Goal: Task Accomplishment & Management: Use online tool/utility

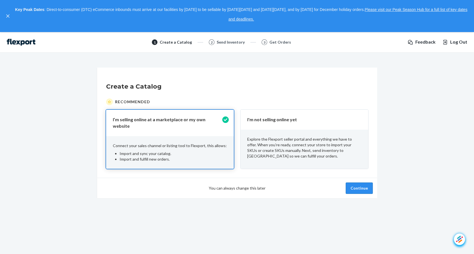
click at [355, 182] on button "Continue" at bounding box center [359, 187] width 27 height 11
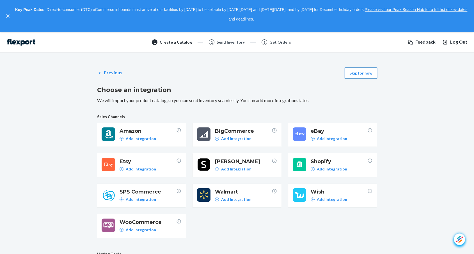
click at [361, 72] on button "Skip for now" at bounding box center [361, 72] width 33 height 11
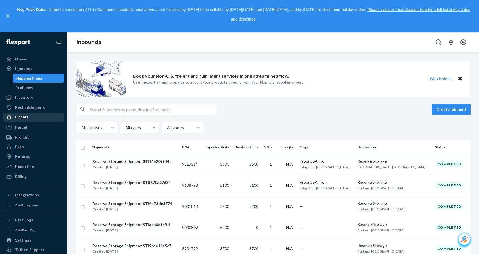
click at [31, 113] on div "Orders" at bounding box center [34, 117] width 60 height 8
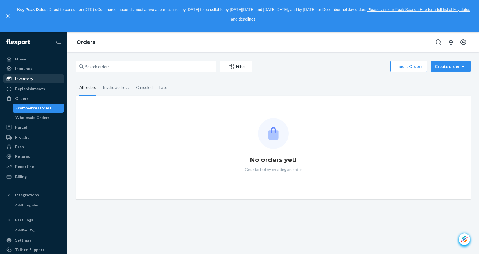
click at [31, 78] on div "Inventory" at bounding box center [24, 79] width 18 height 6
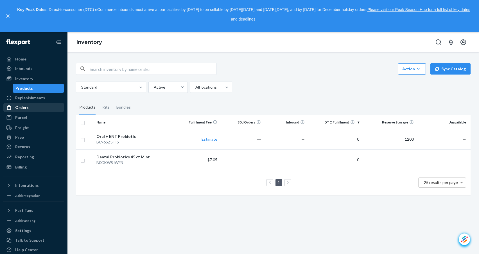
click at [27, 107] on div "Orders" at bounding box center [21, 107] width 13 height 6
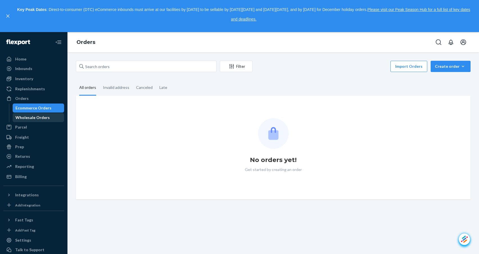
click at [33, 117] on div "Wholesale Orders" at bounding box center [32, 118] width 34 height 6
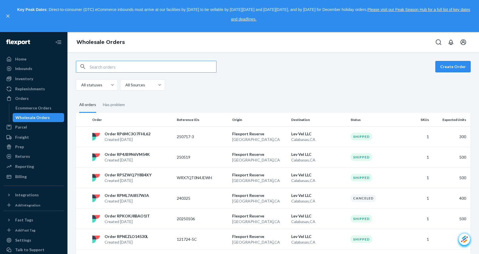
click at [446, 66] on button "Create Order" at bounding box center [452, 66] width 35 height 11
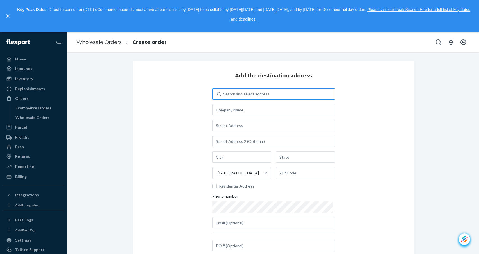
click at [233, 92] on div "Search and select address" at bounding box center [246, 94] width 46 height 6
click at [224, 92] on input "Search and select address" at bounding box center [223, 94] width 1 height 6
type input "le"
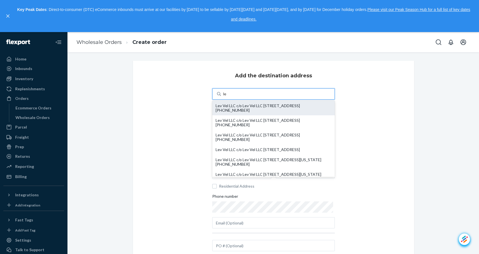
click at [247, 109] on div "Lev Vel LLC c/o Lev Vel LLC [STREET_ADDRESS] [PHONE_NUMBER]" at bounding box center [273, 107] width 116 height 9
click at [227, 97] on input "le" at bounding box center [225, 94] width 4 height 6
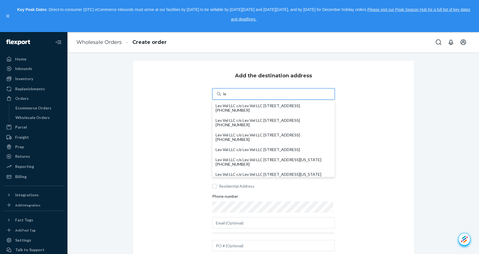
type input "Lev Vel LLC"
type input "Calabasas"
type input "CA"
type input "91302"
type input "[STREET_ADDRESS]"
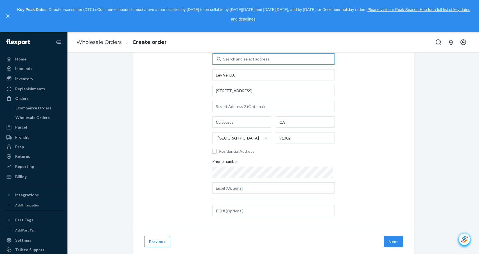
scroll to position [48, 0]
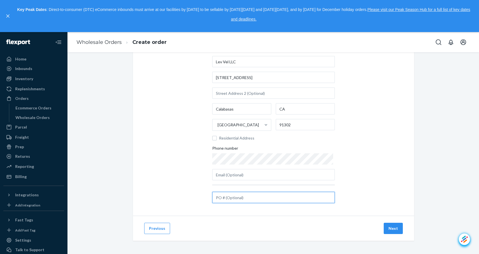
click at [242, 195] on input "text" at bounding box center [273, 197] width 122 height 11
type input "20250824-400"
click at [382, 226] on div "Next" at bounding box center [392, 227] width 21 height 11
click at [395, 227] on button "Next" at bounding box center [392, 227] width 19 height 11
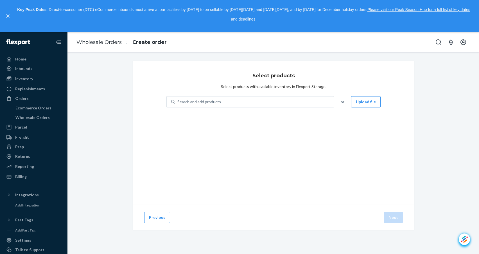
scroll to position [0, 0]
click at [231, 100] on div "Search and add products" at bounding box center [254, 102] width 158 height 10
click at [178, 100] on input "Search and add products" at bounding box center [177, 102] width 1 height 6
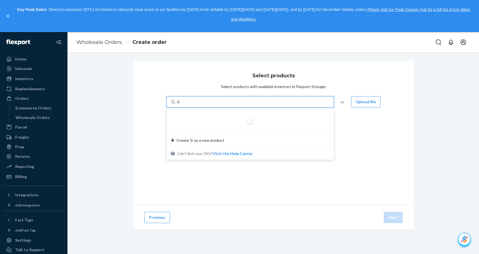
type input "bb"
drag, startPoint x: 189, startPoint y: 101, endPoint x: 154, endPoint y: 100, distance: 34.6
click at [158, 101] on div "Select products Select products with available inventory in Flexport Storage. 0…" at bounding box center [273, 133] width 281 height 144
type input "b"
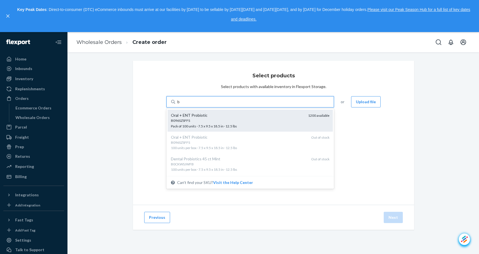
click at [194, 121] on div "B096SZSFFS" at bounding box center [237, 120] width 133 height 5
click at [180, 104] on input "b" at bounding box center [178, 102] width 3 height 6
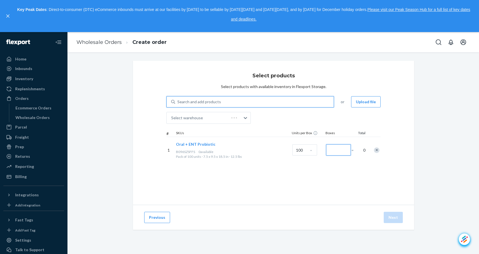
click at [333, 147] on input "Number of boxes" at bounding box center [338, 149] width 25 height 11
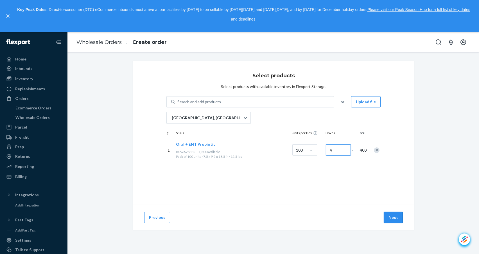
type input "4"
click at [391, 215] on button "Next" at bounding box center [392, 217] width 19 height 11
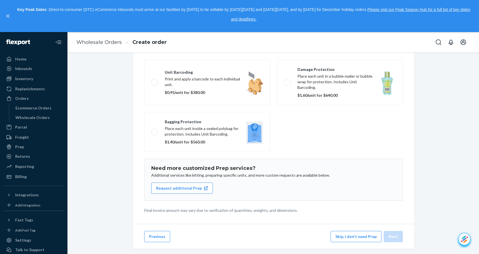
scroll to position [69, 0]
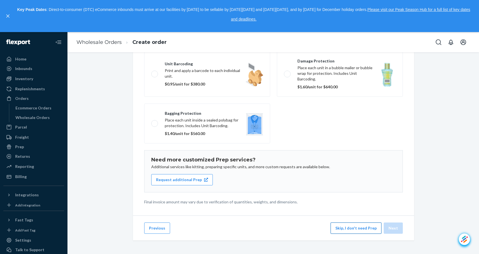
click at [349, 228] on button "Skip, I don't need Prep" at bounding box center [355, 227] width 51 height 11
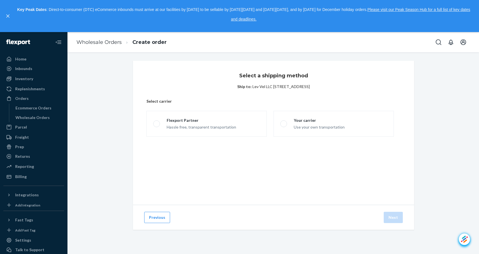
scroll to position [0, 0]
click at [153, 122] on span at bounding box center [156, 123] width 7 height 7
click at [153, 122] on input "Flexport Partner Hassle free, transparent transportation" at bounding box center [155, 124] width 4 height 4
radio input "true"
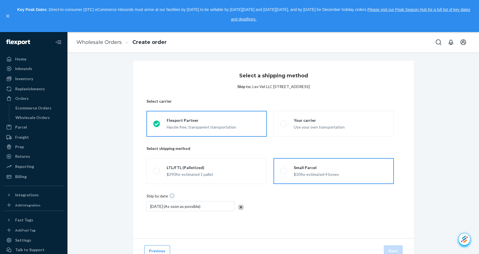
click at [281, 172] on span at bounding box center [283, 170] width 7 height 7
click at [281, 172] on input "Small Parcel $30 for estimated 4 boxes" at bounding box center [282, 171] width 4 height 4
radio input "true"
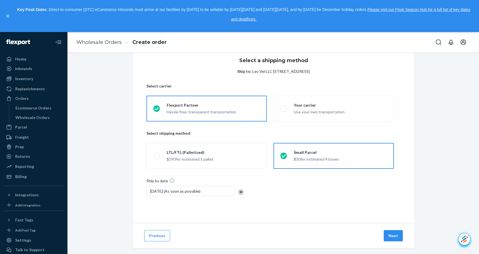
scroll to position [22, 0]
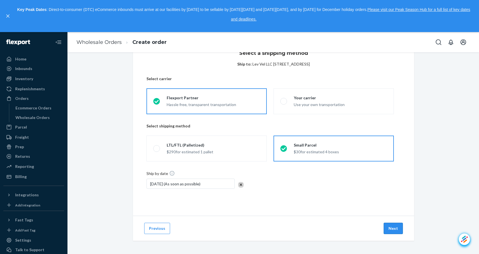
click at [392, 227] on button "Next" at bounding box center [392, 227] width 19 height 11
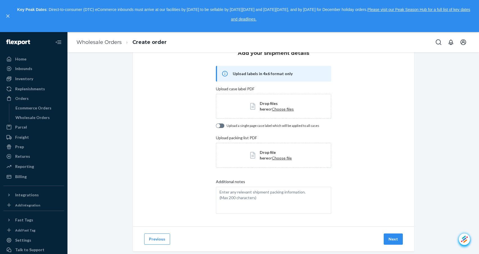
click at [391, 244] on div "Previous Next" at bounding box center [273, 238] width 281 height 25
click at [393, 238] on button "Next" at bounding box center [392, 238] width 19 height 11
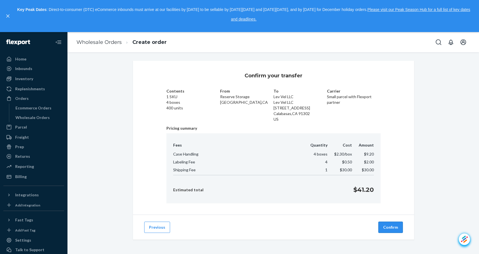
click at [393, 227] on button "Confirm" at bounding box center [390, 226] width 24 height 11
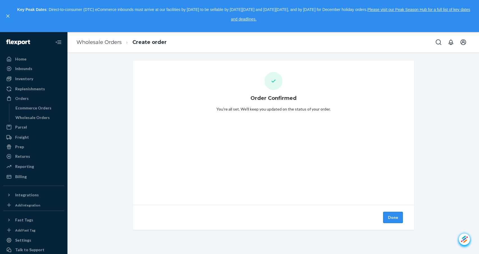
click at [389, 219] on button "Done" at bounding box center [393, 217] width 20 height 11
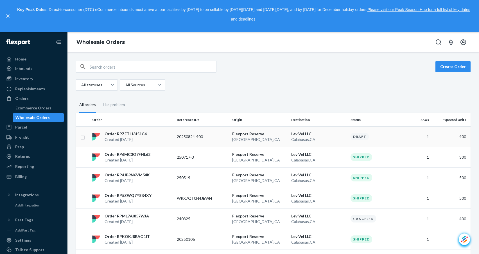
click at [138, 133] on p "Order RPZETLJ3J51C4" at bounding box center [125, 134] width 42 height 6
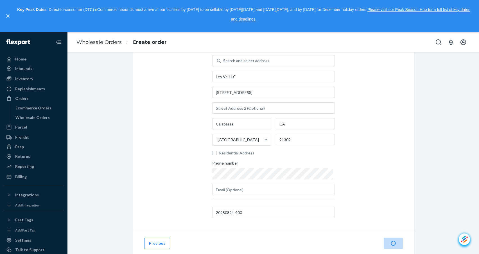
scroll to position [48, 0]
